Goal: Information Seeking & Learning: Understand process/instructions

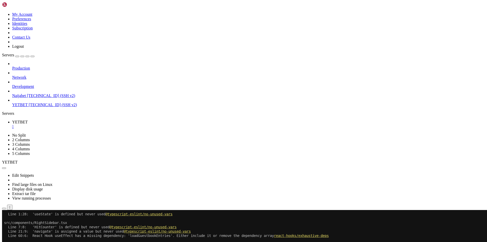
scroll to position [3356, 0]
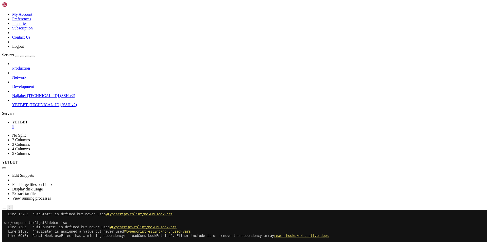
scroll to position [3693, 0]
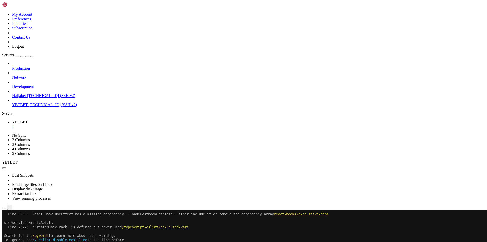
scroll to position [3757, 0]
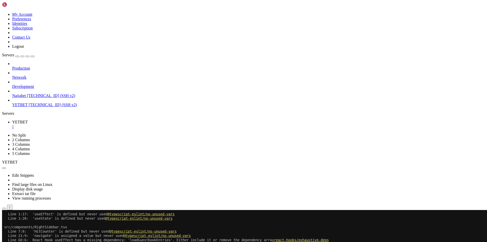
scroll to position [4051, 0]
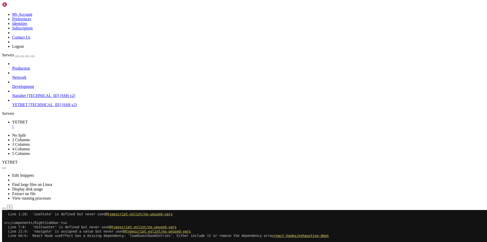
scroll to position [4396, 0]
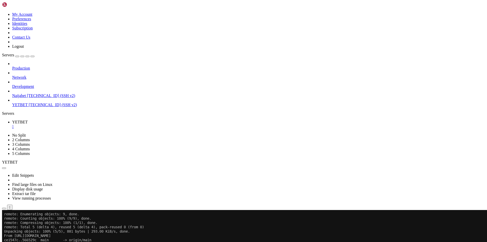
scroll to position [4745, 0]
